Goal: Use online tool/utility: Use online tool/utility

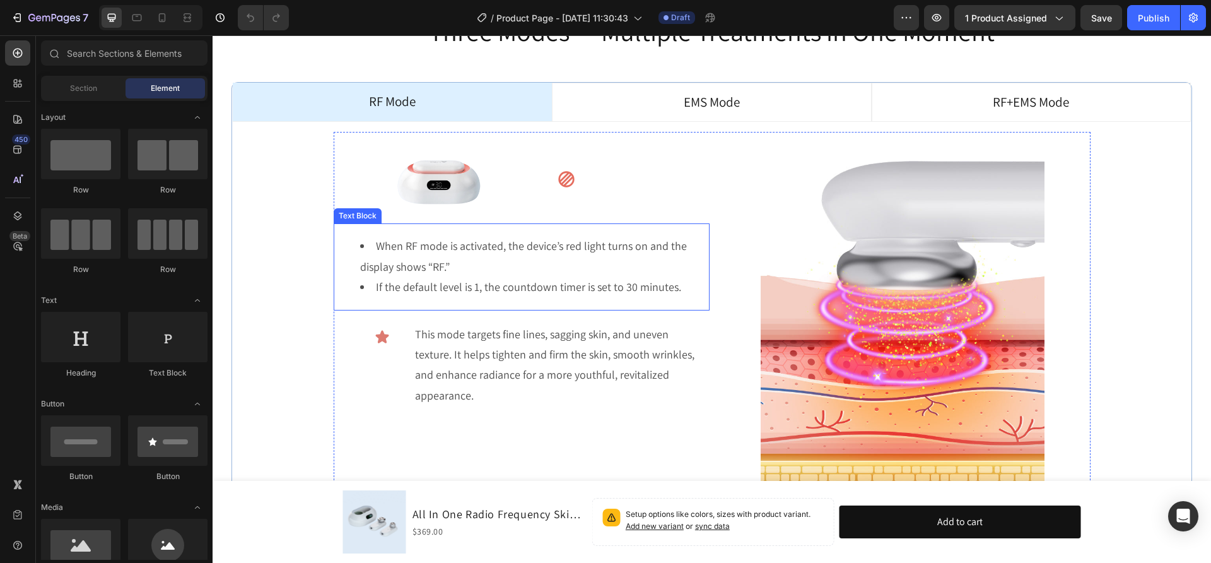
scroll to position [3567, 0]
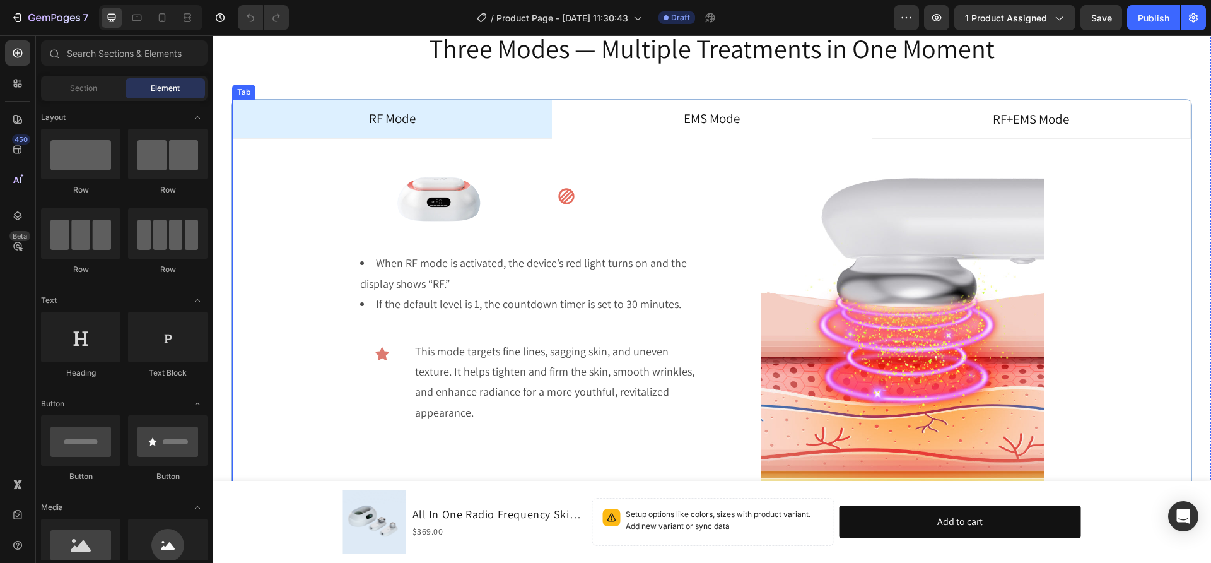
click at [705, 112] on p "EMS Mode" at bounding box center [712, 119] width 56 height 24
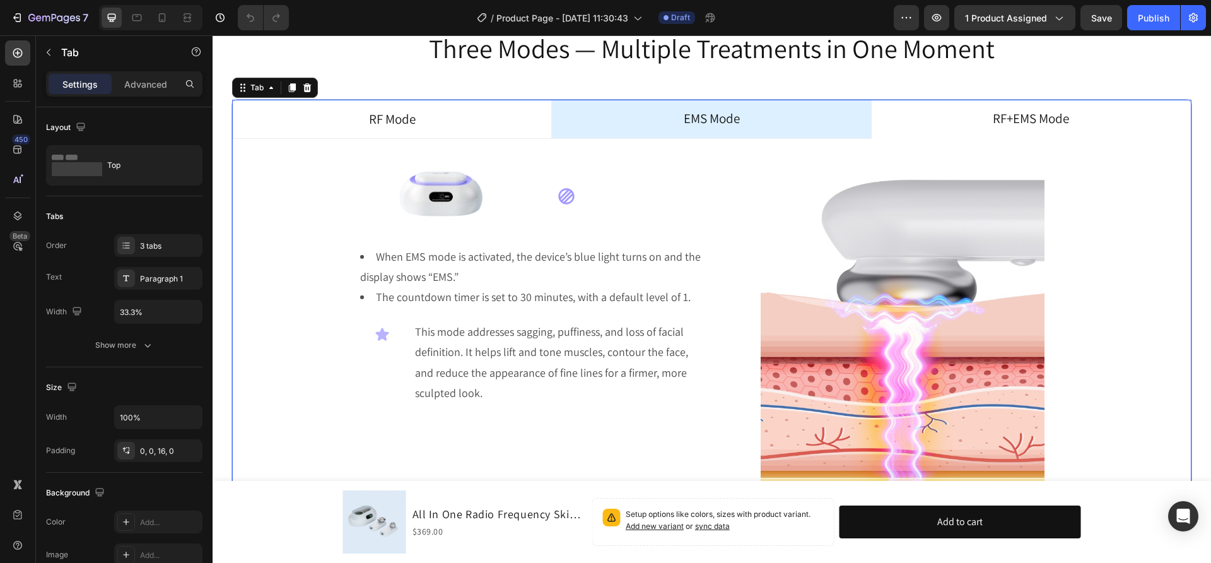
click at [1003, 117] on p "RF+EMS Mode" at bounding box center [1031, 119] width 76 height 24
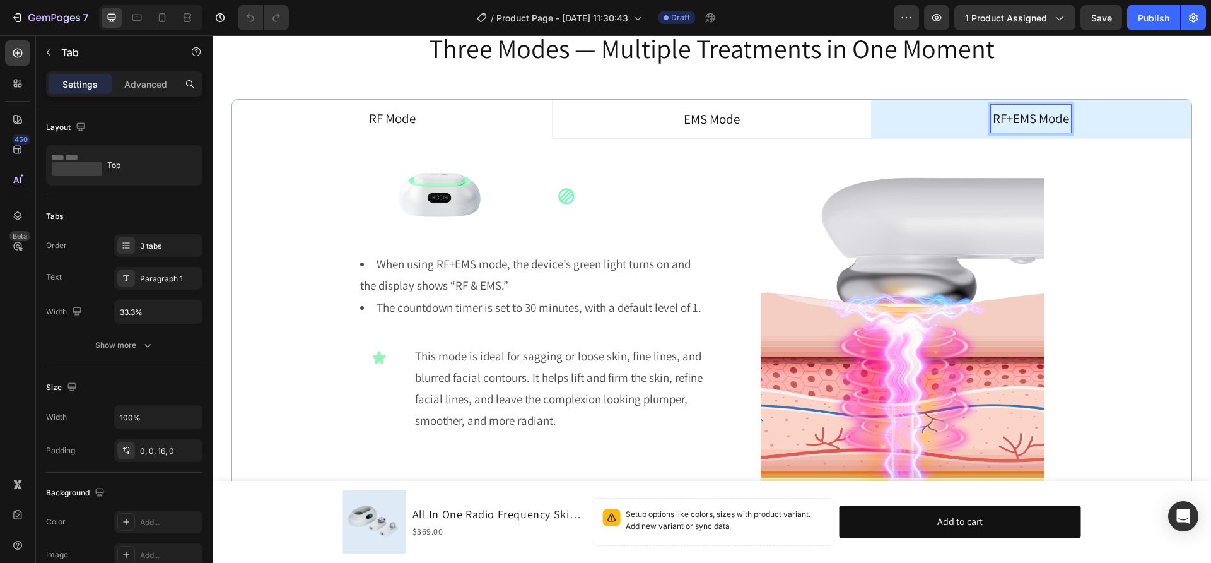
click at [394, 119] on p "RF Mode" at bounding box center [392, 119] width 47 height 24
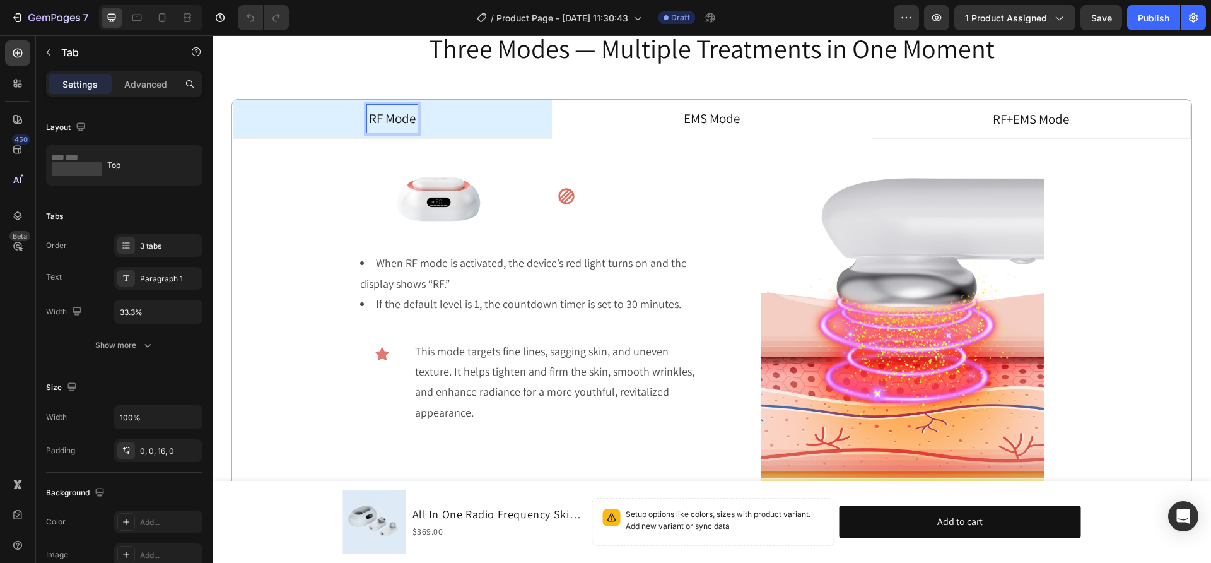
click at [689, 118] on p "EMS Mode" at bounding box center [712, 119] width 56 height 24
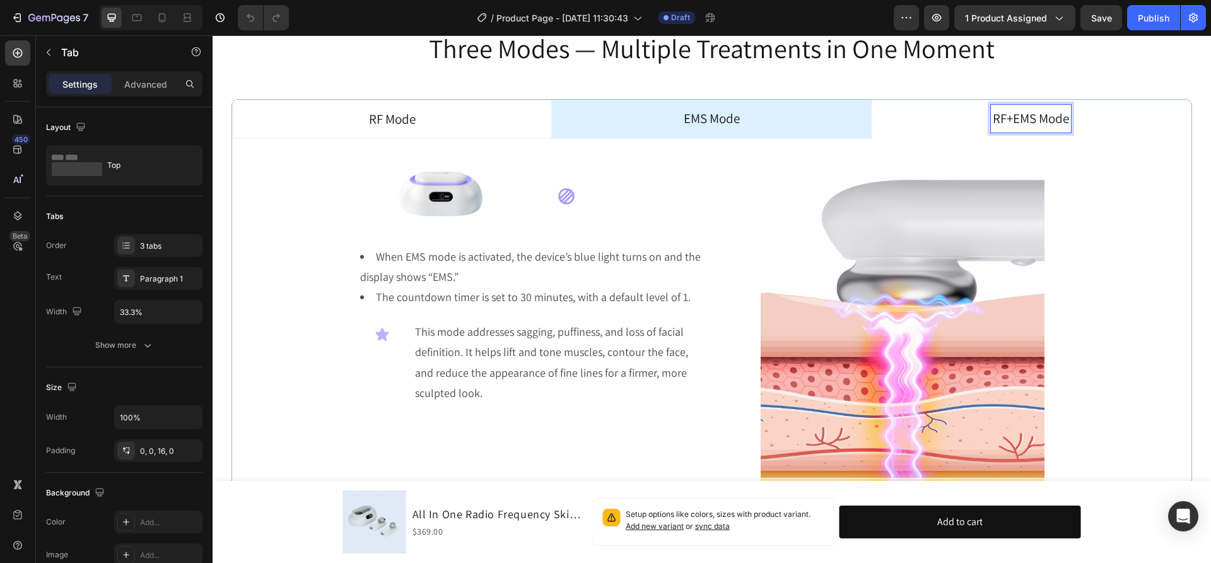
click at [1031, 116] on p "RF+EMS Mode" at bounding box center [1031, 119] width 76 height 24
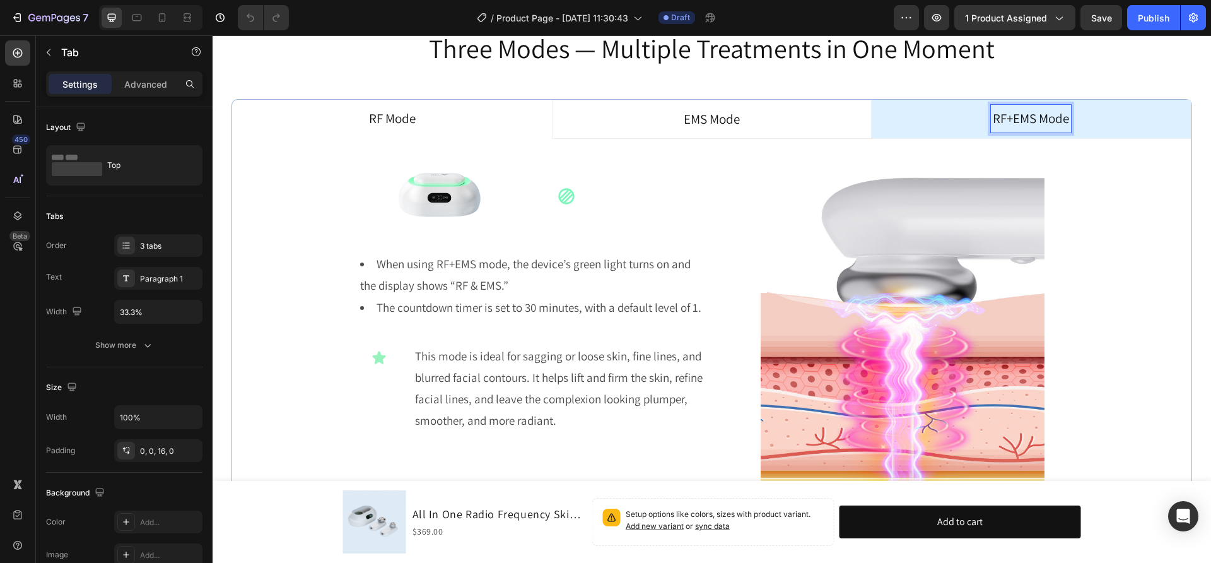
click at [406, 129] on p "RF Mode" at bounding box center [392, 119] width 47 height 24
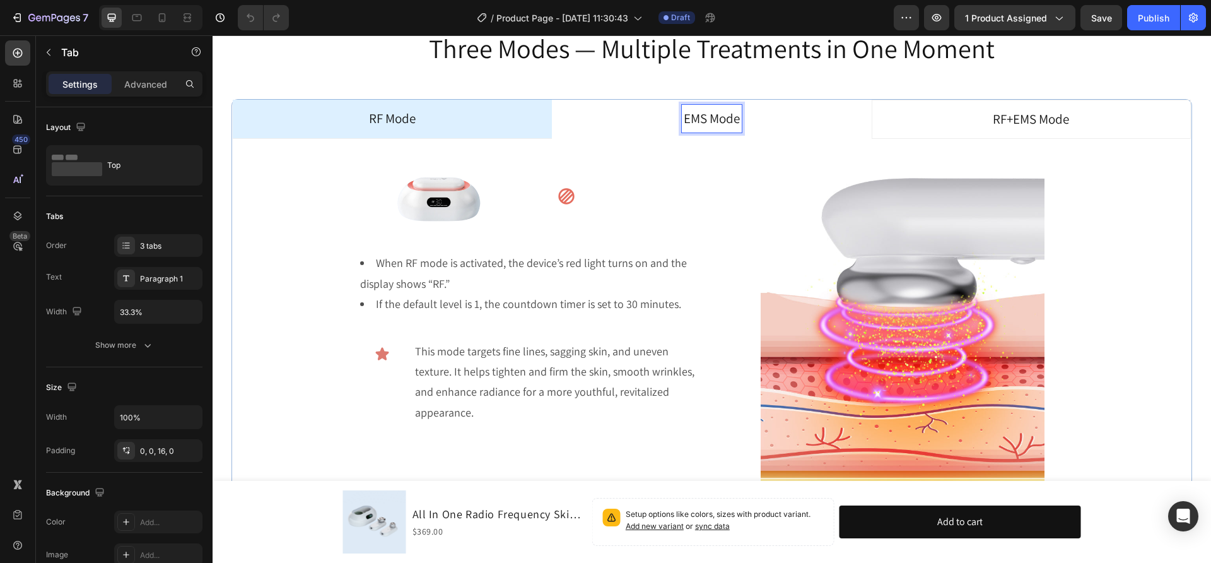
click at [697, 110] on p "EMS Mode" at bounding box center [712, 119] width 56 height 24
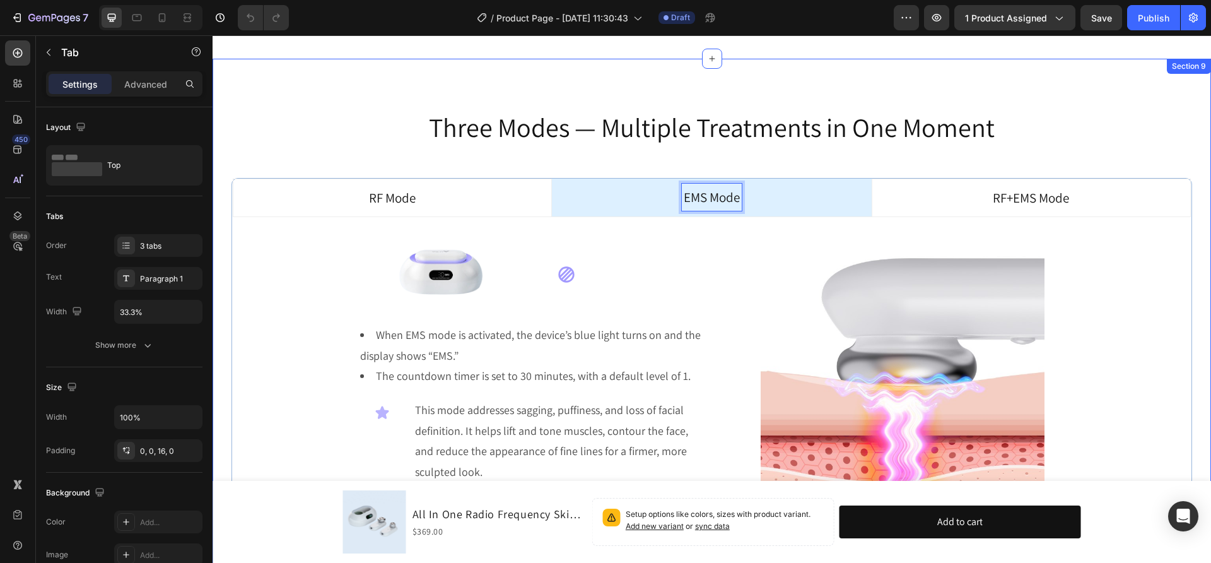
scroll to position [3488, 0]
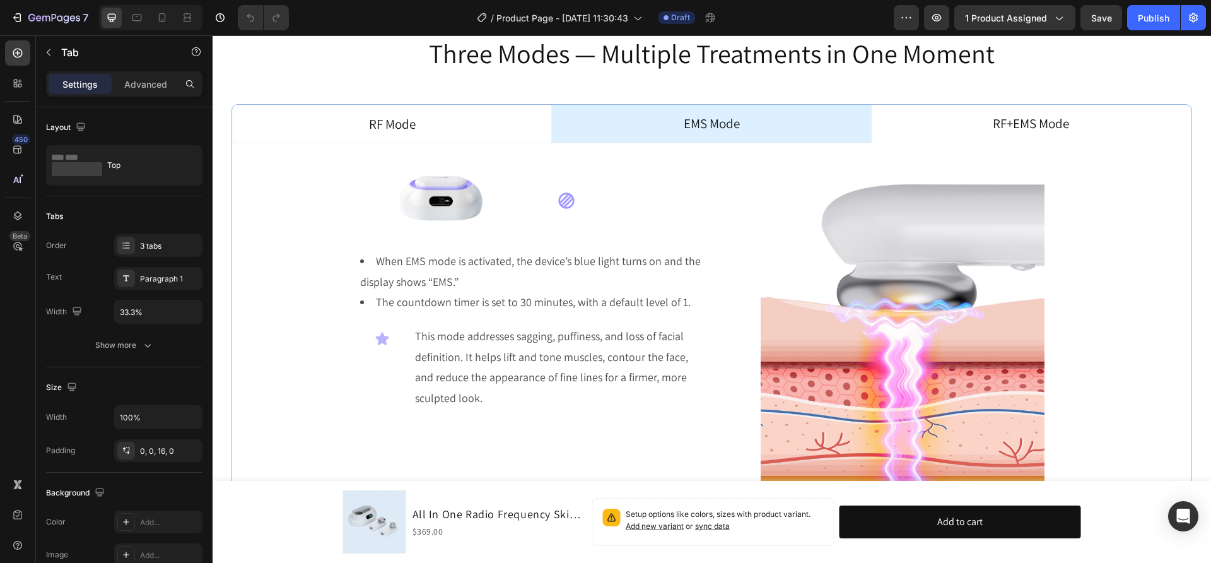
click at [941, 144] on li "RF+EMS Mode" at bounding box center [1031, 124] width 319 height 39
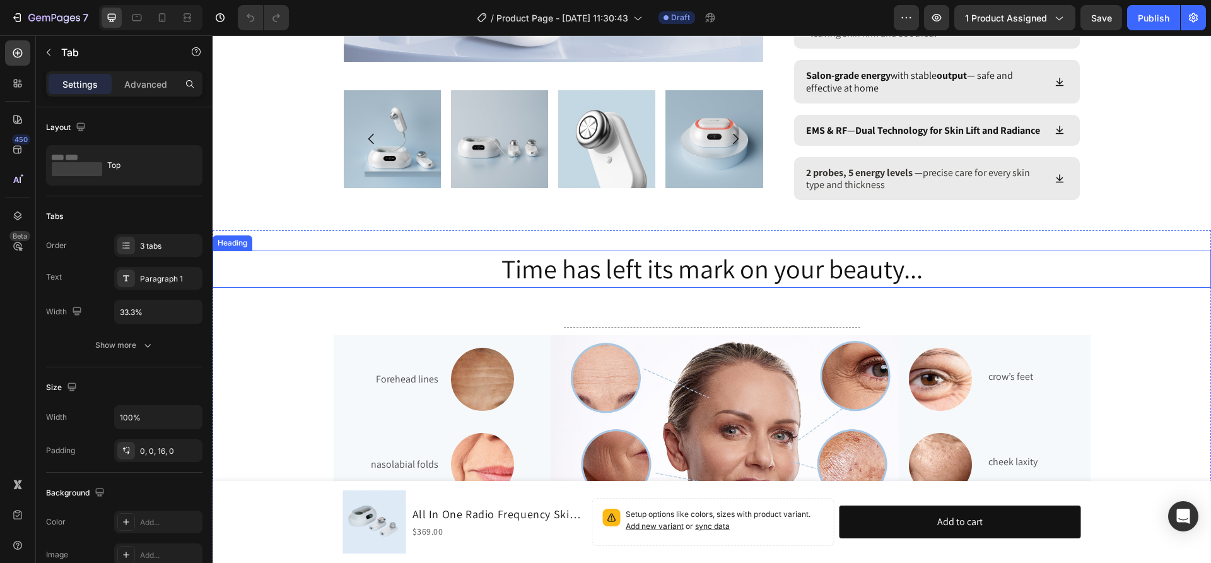
scroll to position [729, 0]
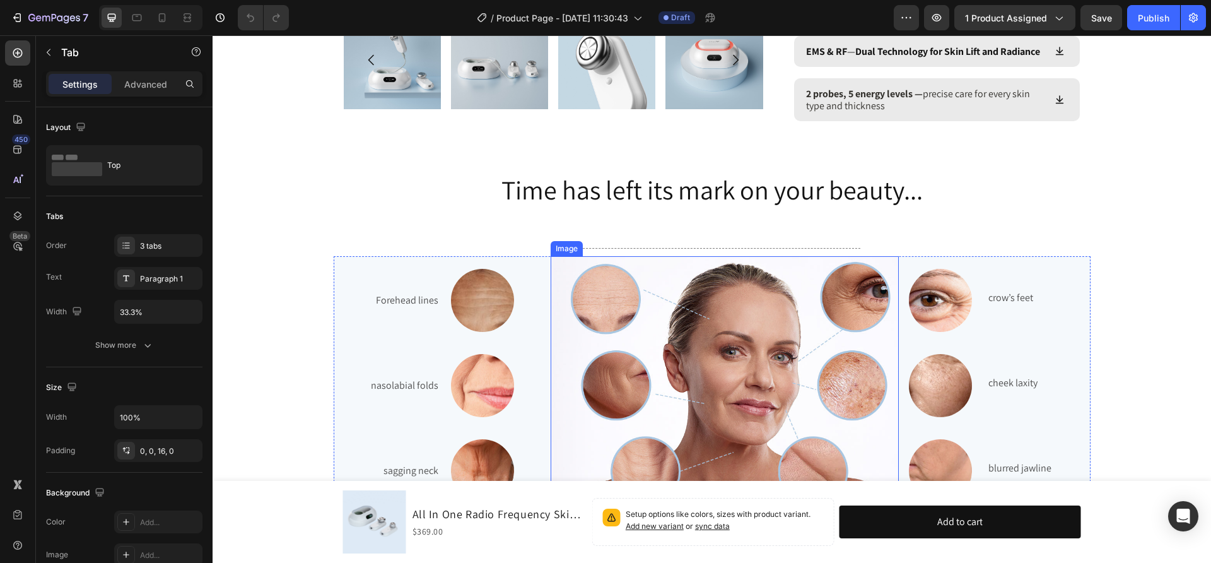
click at [671, 368] on img at bounding box center [725, 395] width 348 height 279
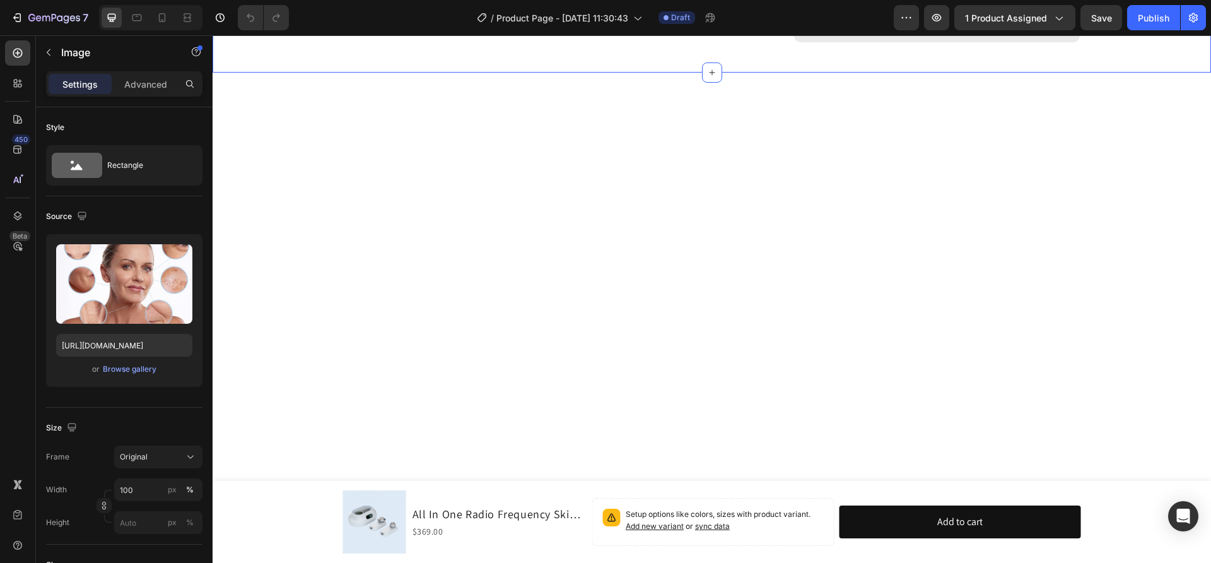
scroll to position [0, 0]
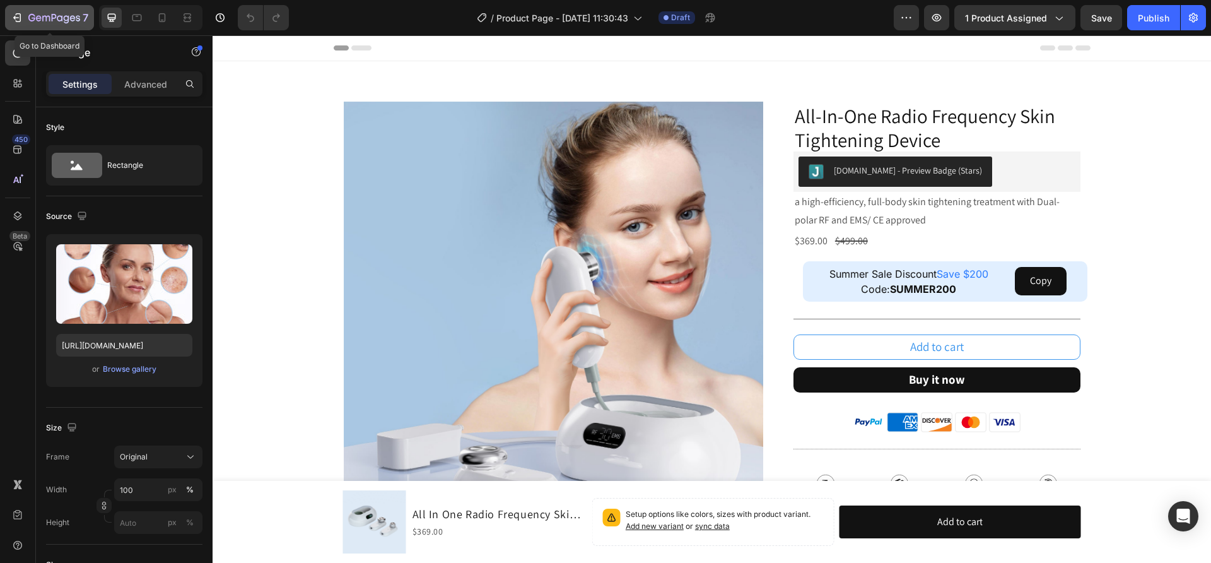
click at [61, 22] on icon "button" at bounding box center [54, 18] width 52 height 11
